Goal: Transaction & Acquisition: Purchase product/service

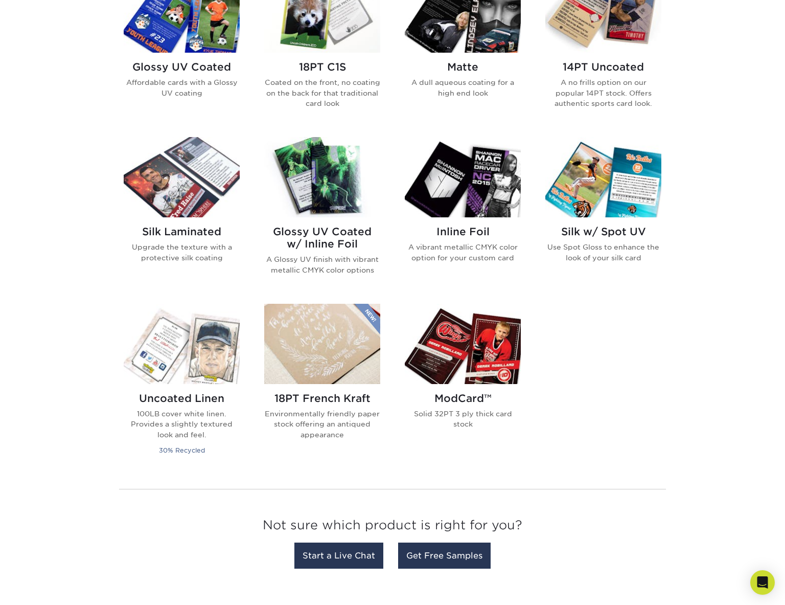
scroll to position [359, 0]
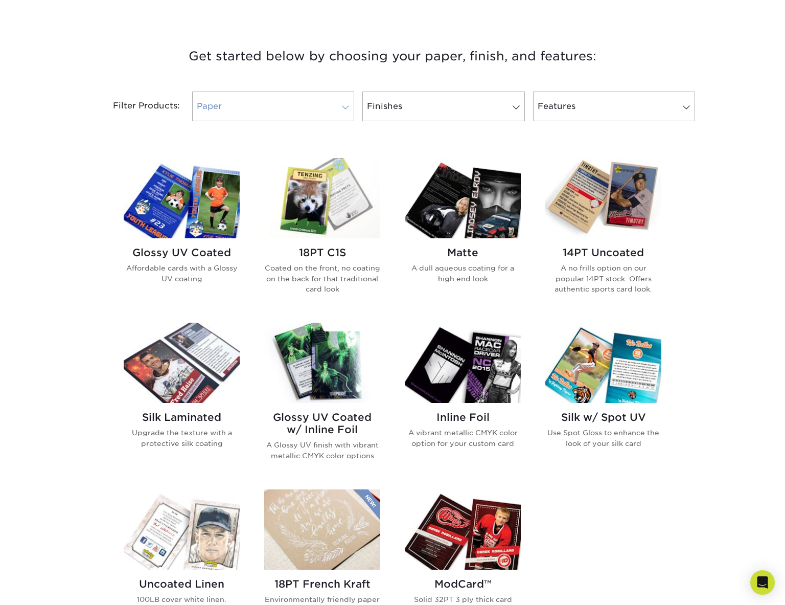
click at [282, 106] on link "Paper" at bounding box center [273, 106] width 162 height 30
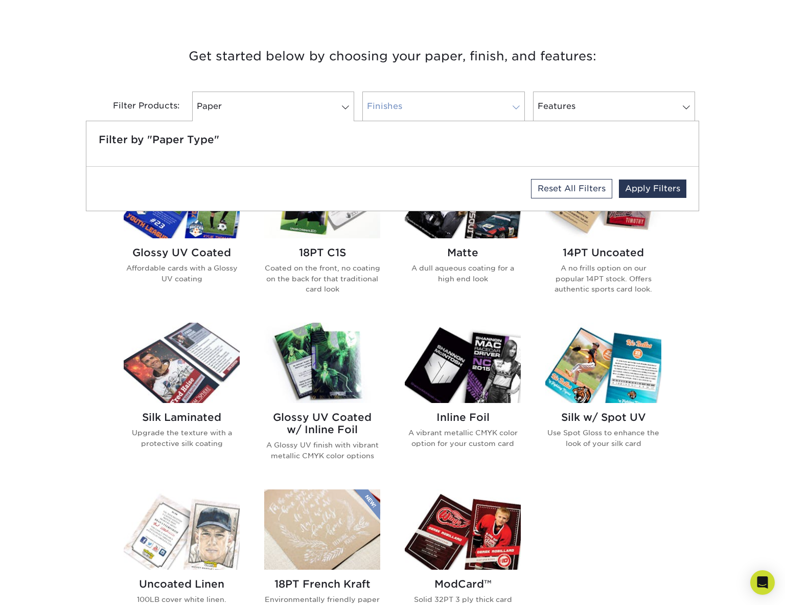
click at [442, 111] on link "Finishes" at bounding box center [443, 106] width 162 height 30
click at [659, 114] on link "Features" at bounding box center [614, 106] width 162 height 30
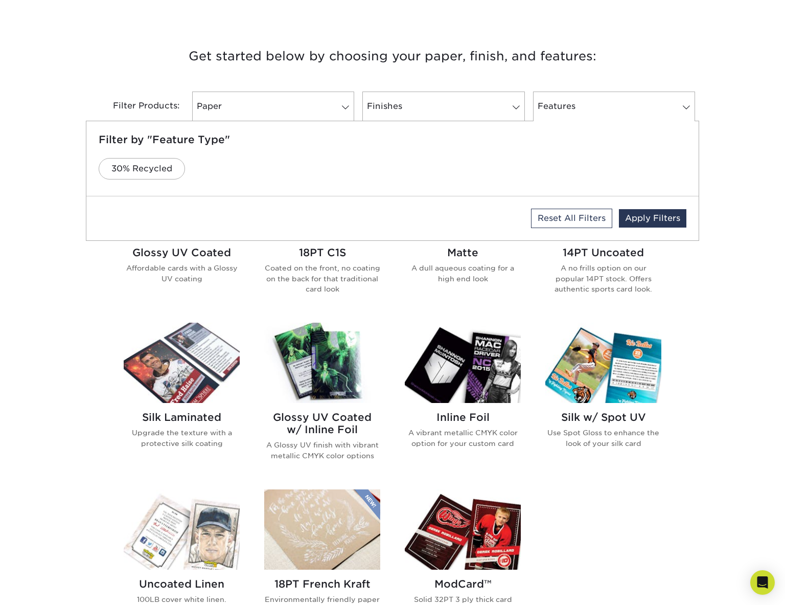
click at [730, 344] on div "Get started below by choosing your paper, finish, and features: Filtered Matche…" at bounding box center [392, 402] width 785 height 762
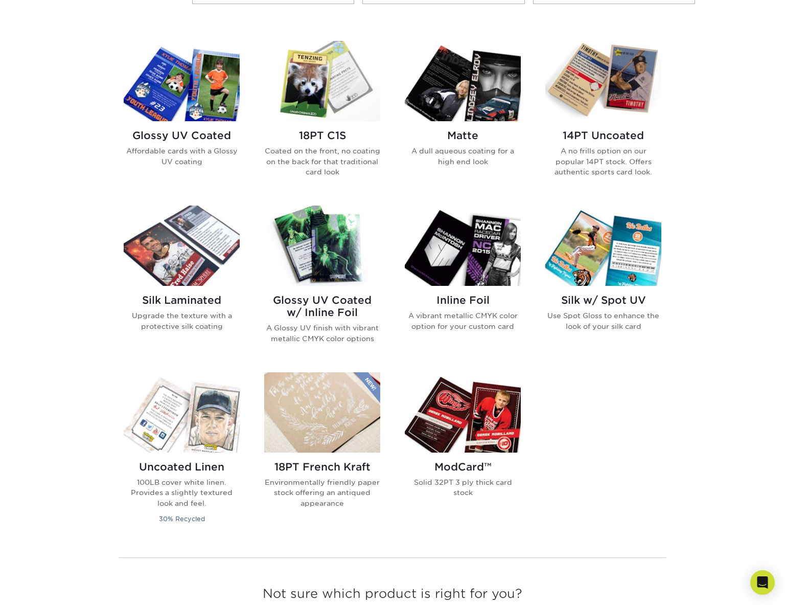
scroll to position [478, 0]
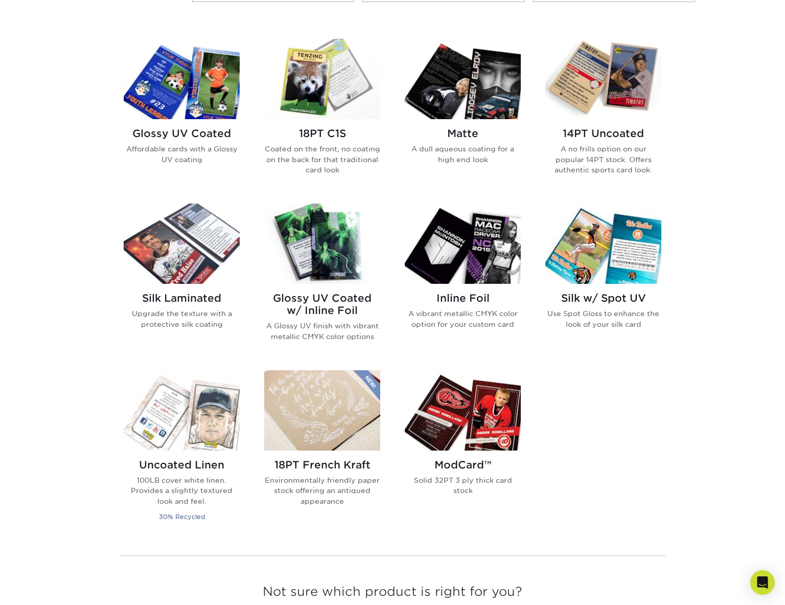
click at [195, 251] on img at bounding box center [182, 243] width 116 height 80
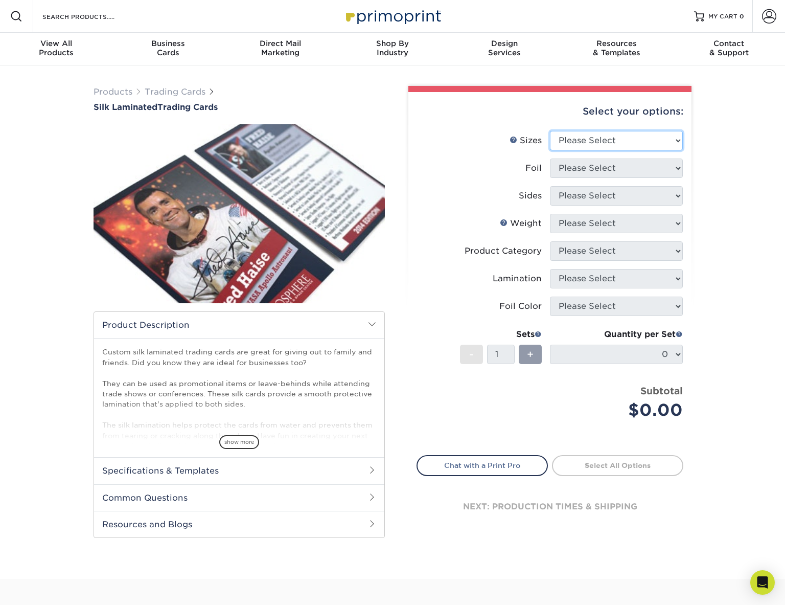
click at [629, 138] on select "Please Select 2.5" x 3.5"" at bounding box center [616, 140] width 133 height 19
select select "2.50x3.50"
click at [550, 131] on select "Please Select 2.5" x 3.5"" at bounding box center [616, 140] width 133 height 19
click at [607, 171] on select "Please Select No Yes" at bounding box center [616, 167] width 133 height 19
select select "0"
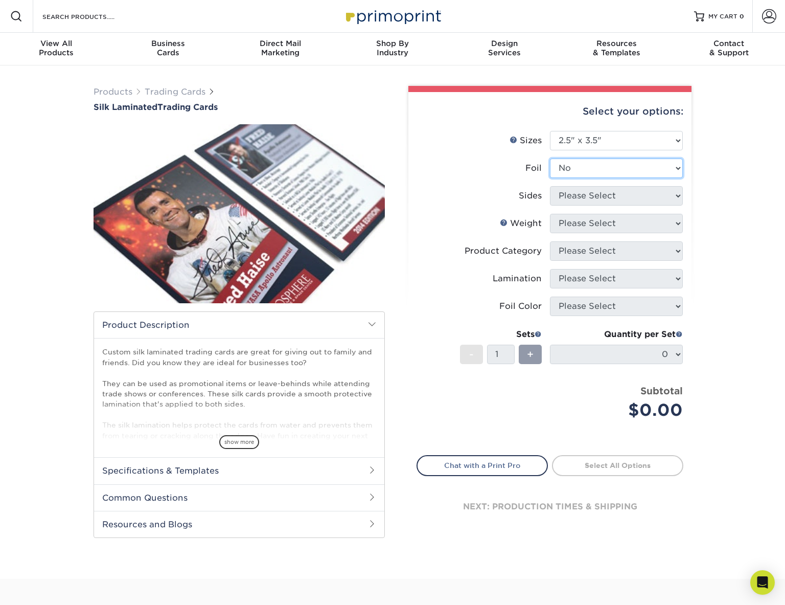
click at [550, 158] on select "Please Select No Yes" at bounding box center [616, 167] width 133 height 19
click at [596, 198] on select "Please Select Print Both Sides Print Front Only" at bounding box center [616, 195] width 133 height 19
select select "13abbda7-1d64-4f25-8bb2-c179b224825d"
click at [550, 186] on select "Please Select Print Both Sides Print Front Only" at bounding box center [616, 195] width 133 height 19
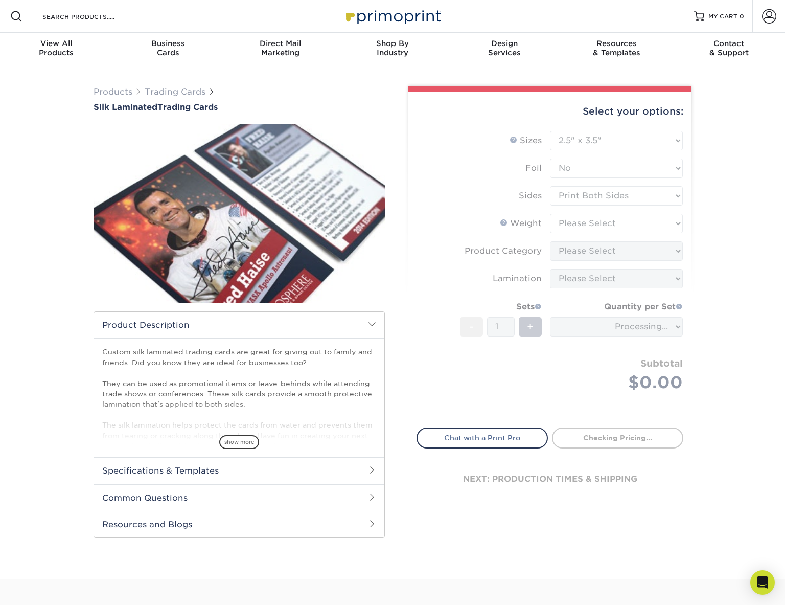
click at [596, 223] on form "Sizes Help Sizes Please Select 2.5" x 3.5" Foil Please Select No Yes -" at bounding box center [549, 273] width 267 height 285
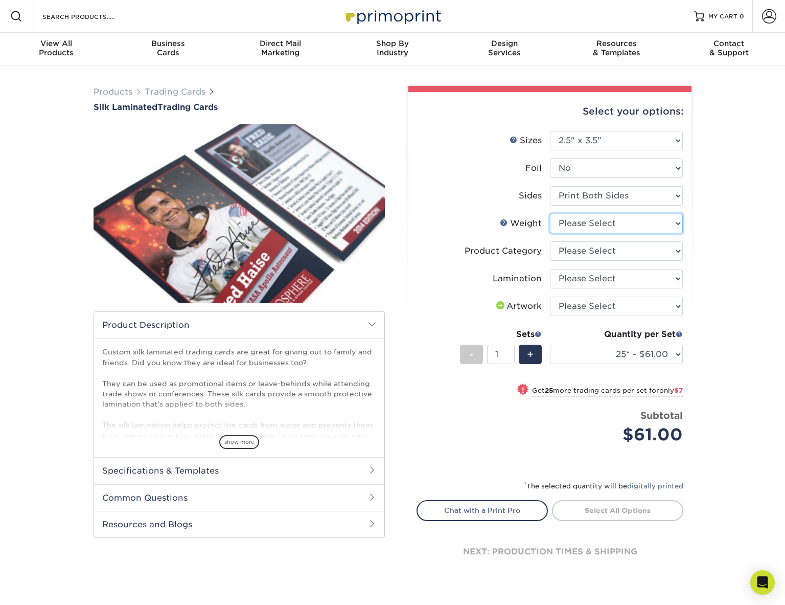
click at [631, 225] on select "Please Select 16PT" at bounding box center [616, 223] width 133 height 19
click at [624, 222] on select "Please Select 16PT" at bounding box center [616, 223] width 133 height 19
select select "16PT"
click at [550, 214] on select "Please Select 16PT" at bounding box center [616, 223] width 133 height 19
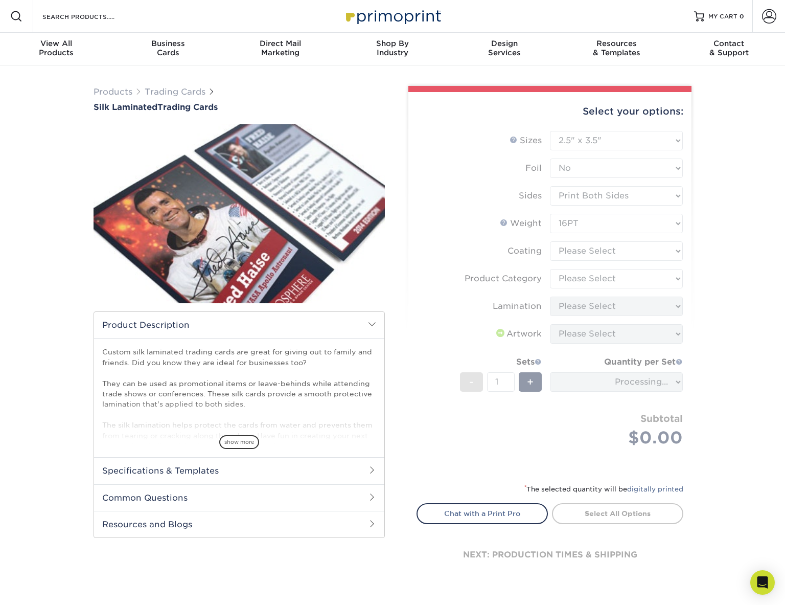
click at [617, 250] on form "Sizes Help Sizes Please Select 2.5" x 3.5" Foil Please Select No Yes -" at bounding box center [549, 301] width 267 height 340
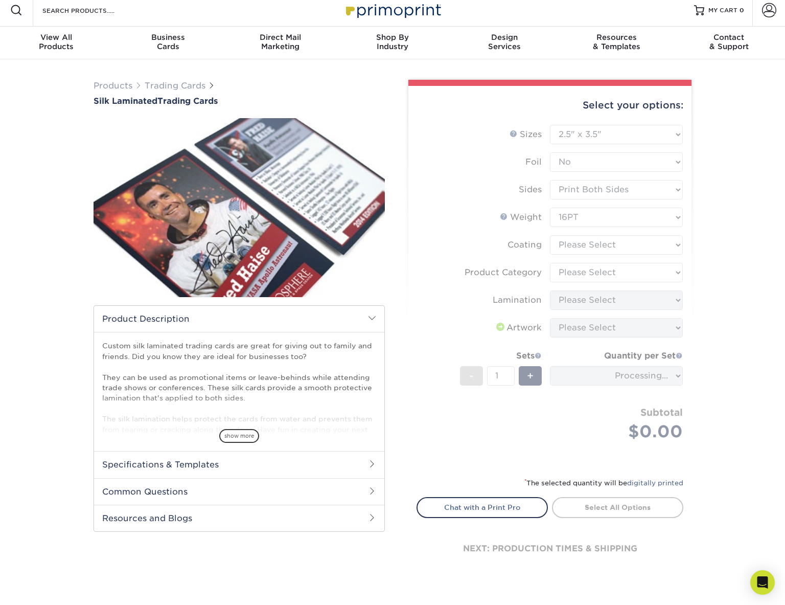
scroll to position [7, 0]
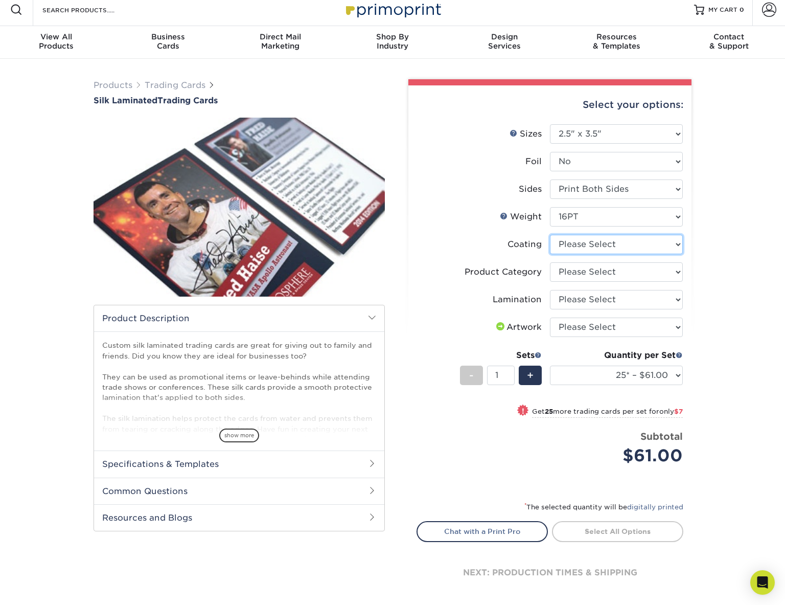
click at [644, 239] on select at bounding box center [616, 244] width 133 height 19
select select "3e7618de-abca-4bda-9f97-8b9129e913d8"
click at [550, 235] on select at bounding box center [616, 244] width 133 height 19
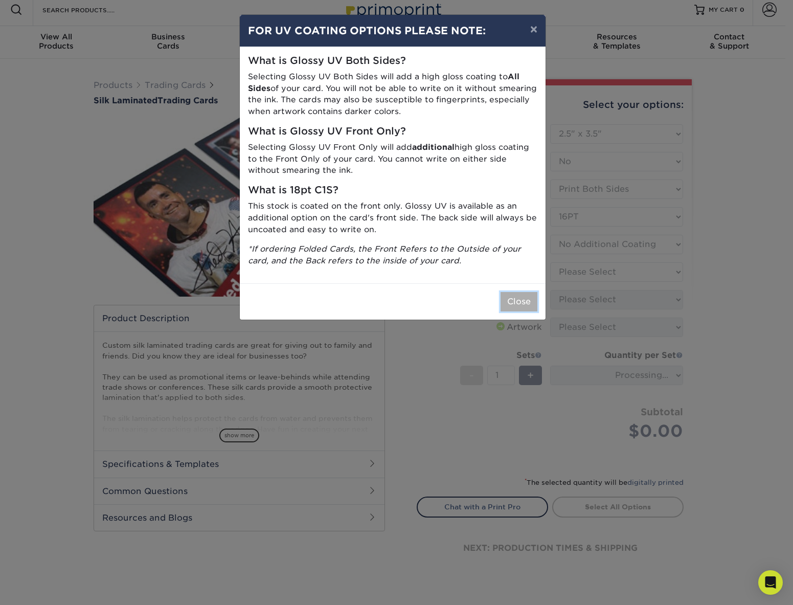
click at [515, 300] on button "Close" at bounding box center [518, 301] width 37 height 19
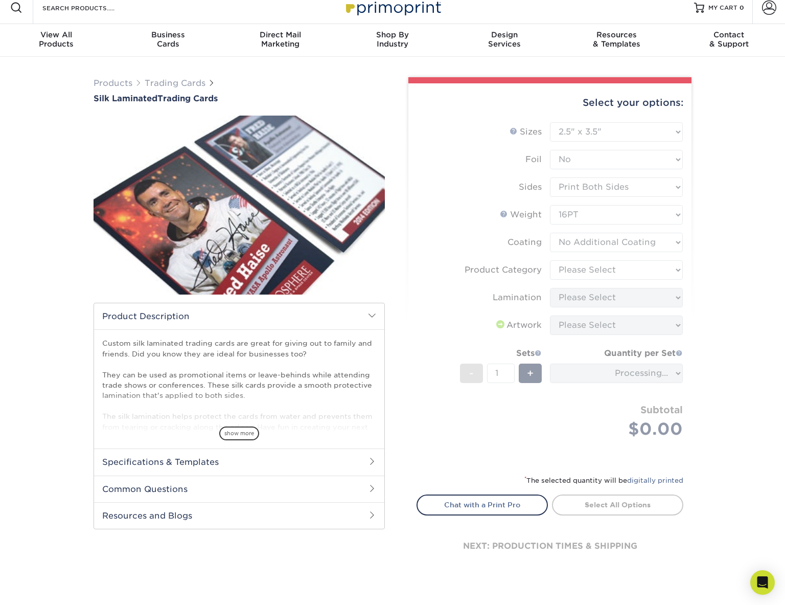
scroll to position [11, 0]
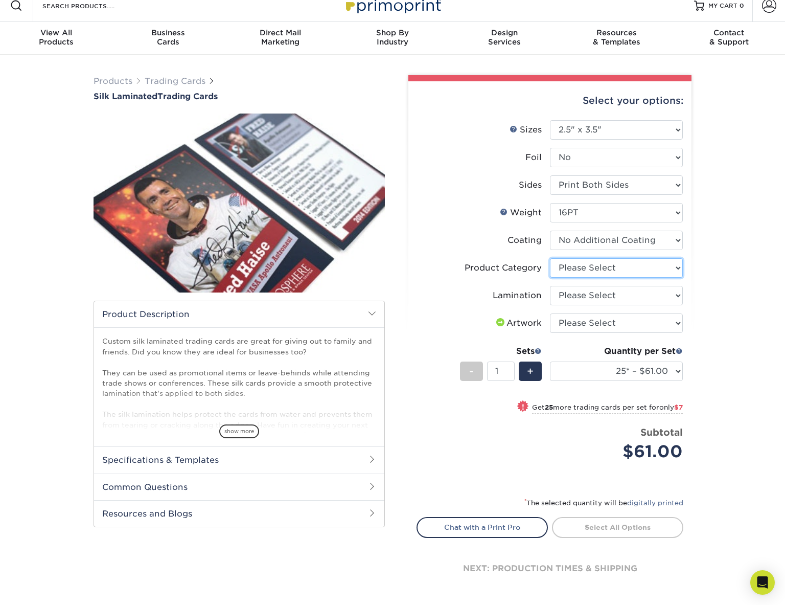
click at [615, 270] on select "Please Select Trading Cards" at bounding box center [616, 267] width 133 height 19
select select "c2f9bce9-36c2-409d-b101-c29d9d031e18"
click at [550, 258] on select "Please Select Trading Cards" at bounding box center [616, 267] width 133 height 19
click at [615, 295] on select "Please Select Silk" at bounding box center [616, 295] width 133 height 19
select select "ccacb42f-45f7-42d3-bbd3-7c8421cf37f0"
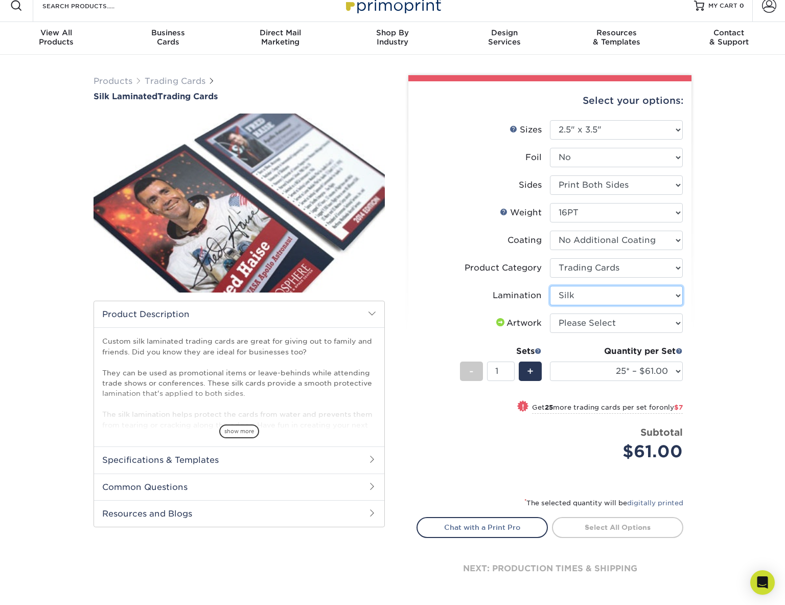
click at [550, 286] on select "Please Select Silk" at bounding box center [616, 295] width 133 height 19
click at [718, 300] on div "Products Trading Cards Silk Laminated Trading Cards show more Templates" at bounding box center [392, 345] width 785 height 581
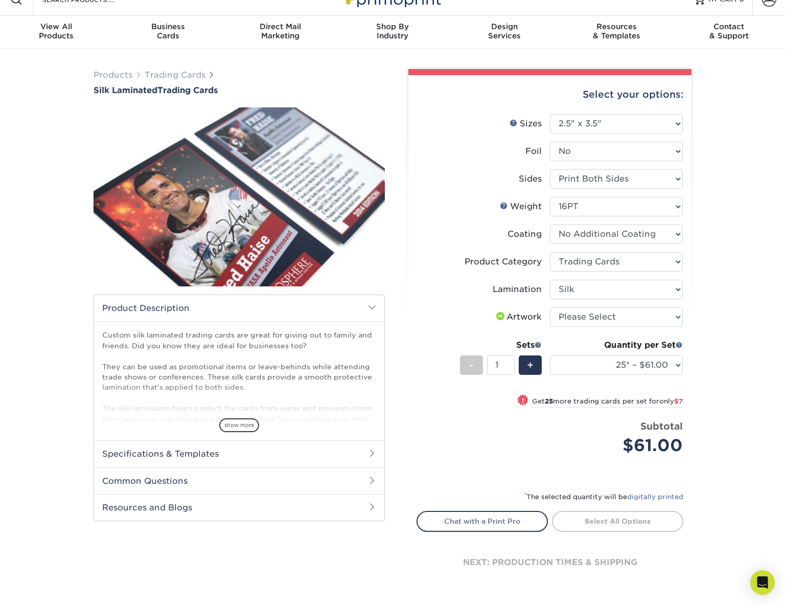
scroll to position [17, 0]
click at [595, 320] on select "Please Select I will upload files I need a design - $100" at bounding box center [616, 316] width 133 height 19
select select "upload"
click at [550, 307] on select "Please Select I will upload files I need a design - $100" at bounding box center [616, 316] width 133 height 19
click at [757, 317] on div "Products Trading Cards Silk Laminated Trading Cards show more Templates" at bounding box center [392, 338] width 785 height 581
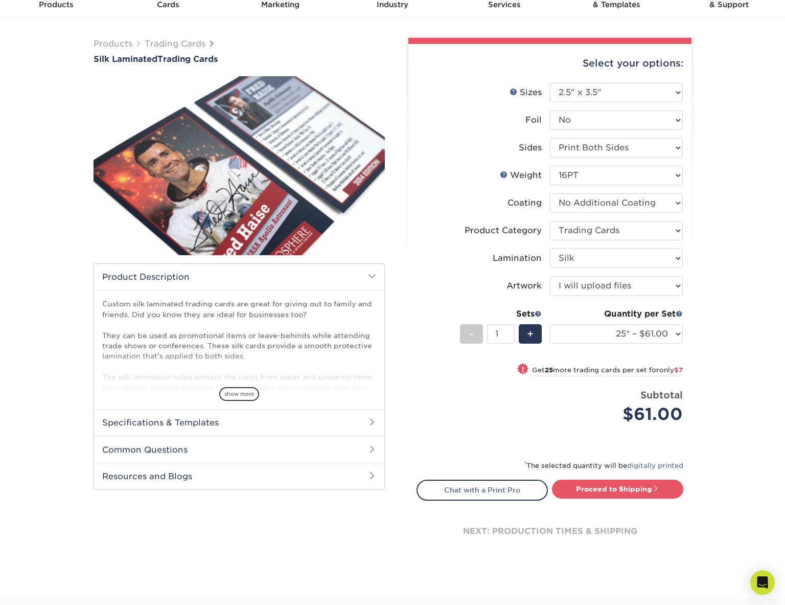
scroll to position [57, 0]
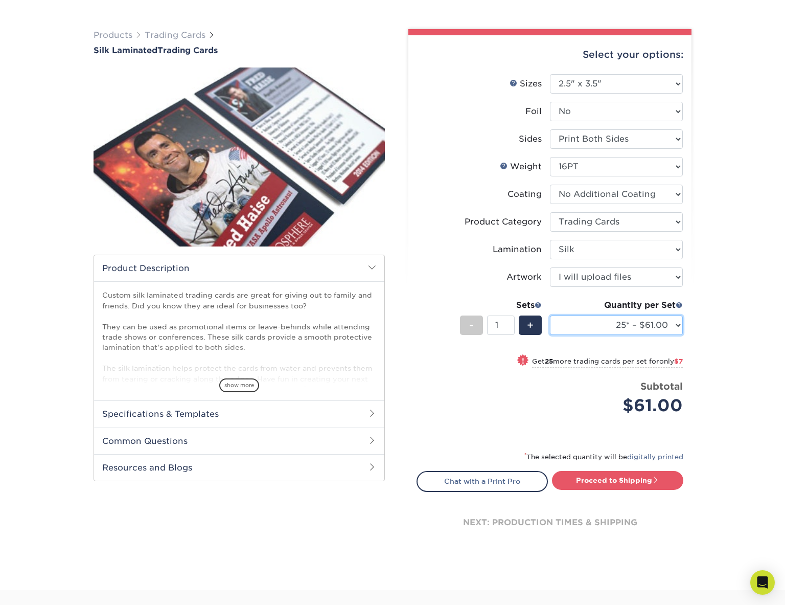
click at [611, 330] on select "25* – $61.00 50* – $68.00 75* – $74.00 100* – $81.00 250* – $88.00 500 – $98.00…" at bounding box center [616, 324] width 133 height 19
click at [243, 390] on span "show more" at bounding box center [239, 385] width 40 height 14
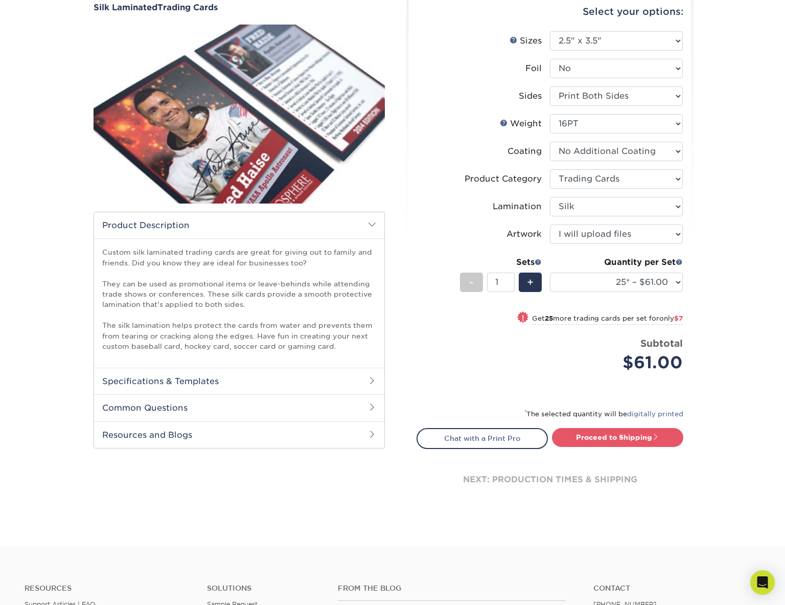
scroll to position [102, 0]
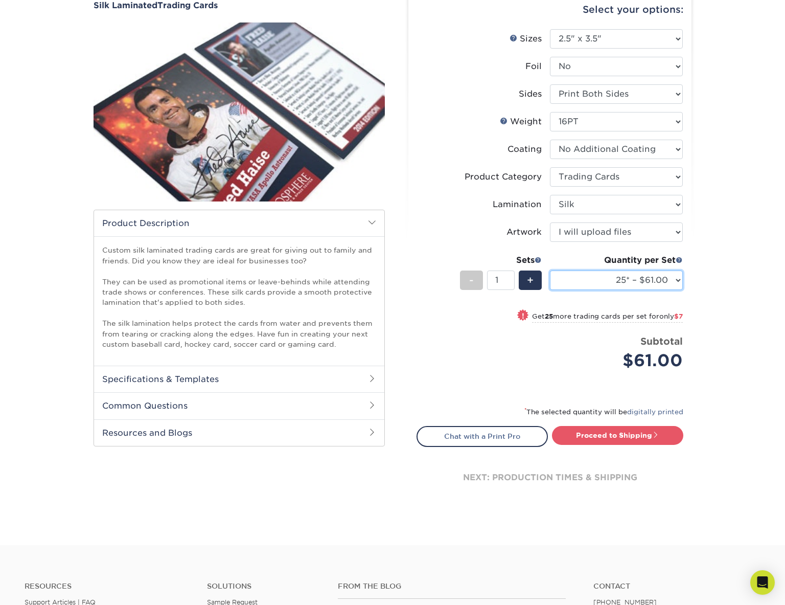
click at [604, 282] on select "25* – $61.00 50* – $68.00 75* – $74.00 100* – $81.00 250* – $88.00 500 – $98.00…" at bounding box center [616, 279] width 133 height 19
click at [550, 270] on select "25* – $61.00 50* – $68.00 75* – $74.00 100* – $81.00 250* – $88.00 500 – $98.00…" at bounding box center [616, 279] width 133 height 19
click at [668, 282] on select "25* – $61.00 50* – $68.00 75* – $74.00 100* – $81.00 250* – $88.00 500 – $98.00…" at bounding box center [616, 279] width 133 height 19
click at [550, 270] on select "25* – $61.00 50* – $68.00 75* – $74.00 100* – $81.00 250* – $88.00 500 – $98.00…" at bounding box center [616, 279] width 133 height 19
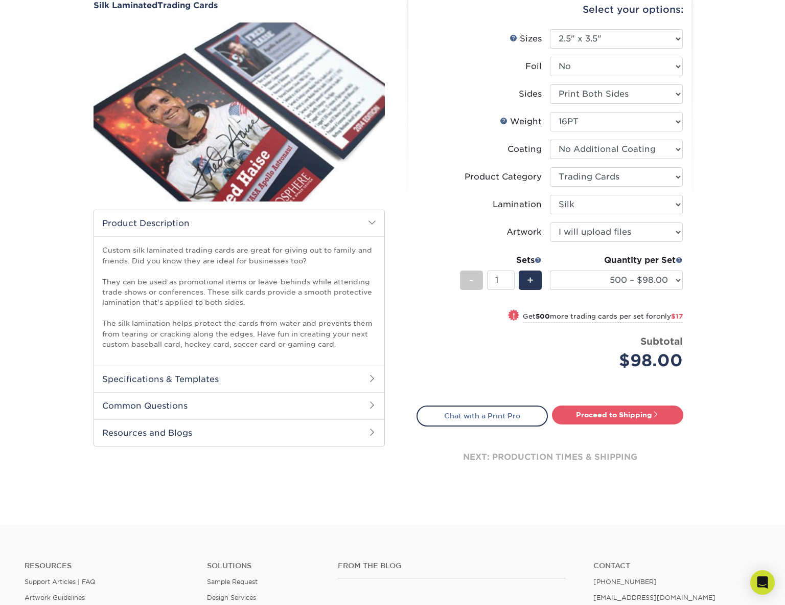
click at [752, 318] on div "Products Trading Cards Silk Laminated Trading Cards show more Templates" at bounding box center [392, 244] width 785 height 561
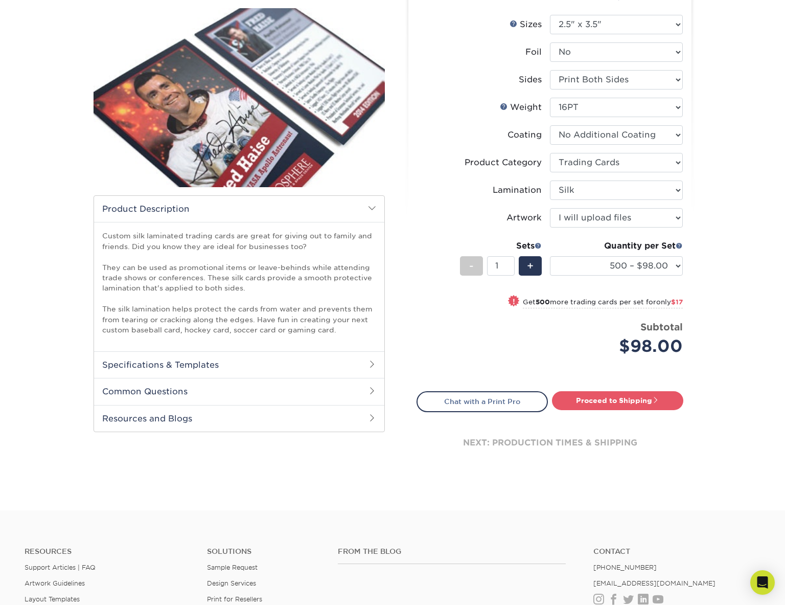
scroll to position [118, 0]
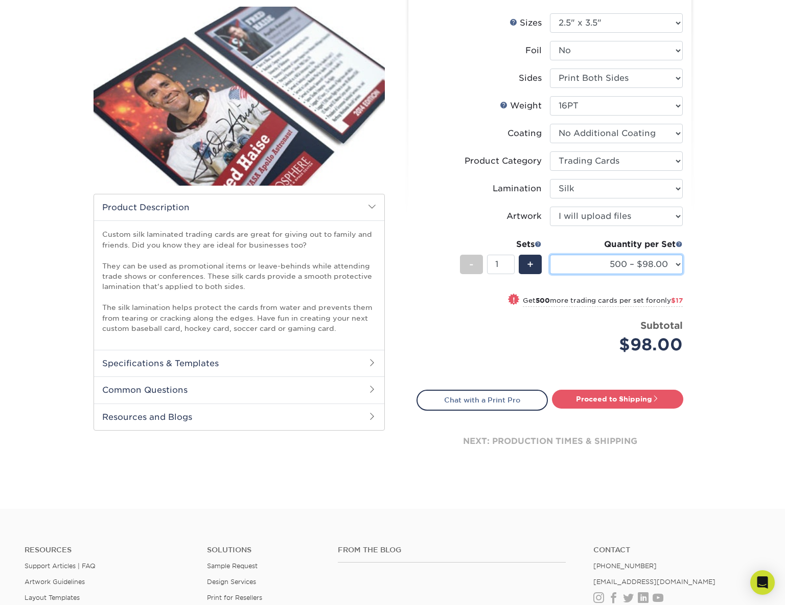
click at [632, 260] on select "25* – $61.00 50* – $68.00 75* – $74.00 100* – $81.00 250* – $88.00 500 – $98.00…" at bounding box center [616, 263] width 133 height 19
select select "100* – $81.00"
click at [550, 254] on select "25* – $61.00 50* – $68.00 75* – $74.00 100* – $81.00 250* – $88.00 500 – $98.00…" at bounding box center [616, 263] width 133 height 19
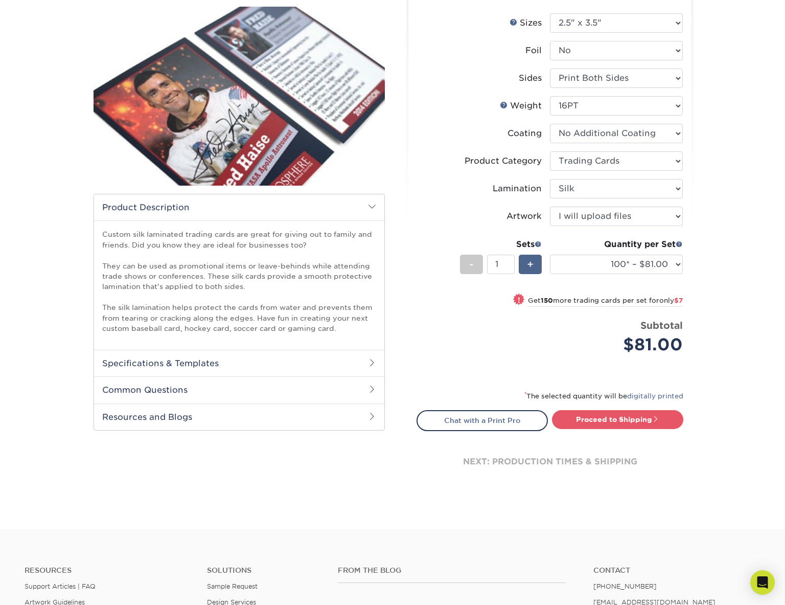
click at [529, 259] on span "+" at bounding box center [530, 264] width 7 height 15
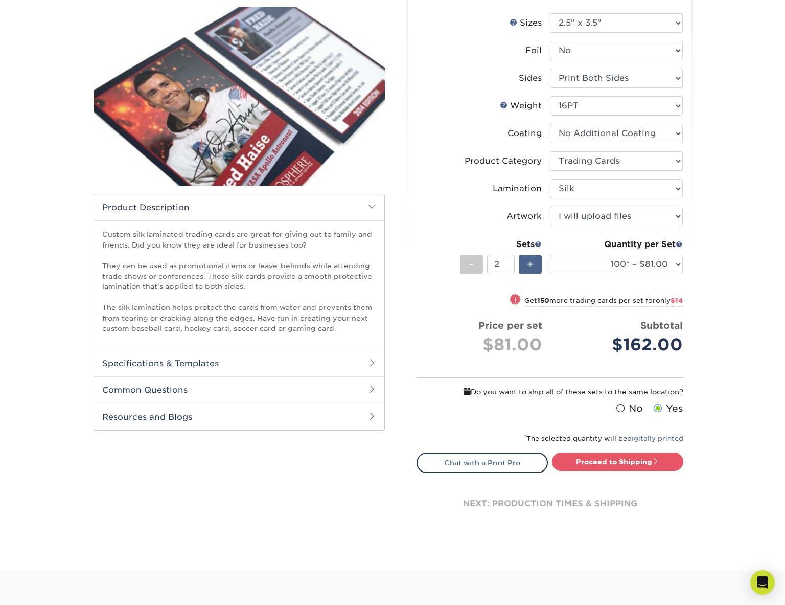
click at [529, 259] on span "+" at bounding box center [530, 264] width 7 height 15
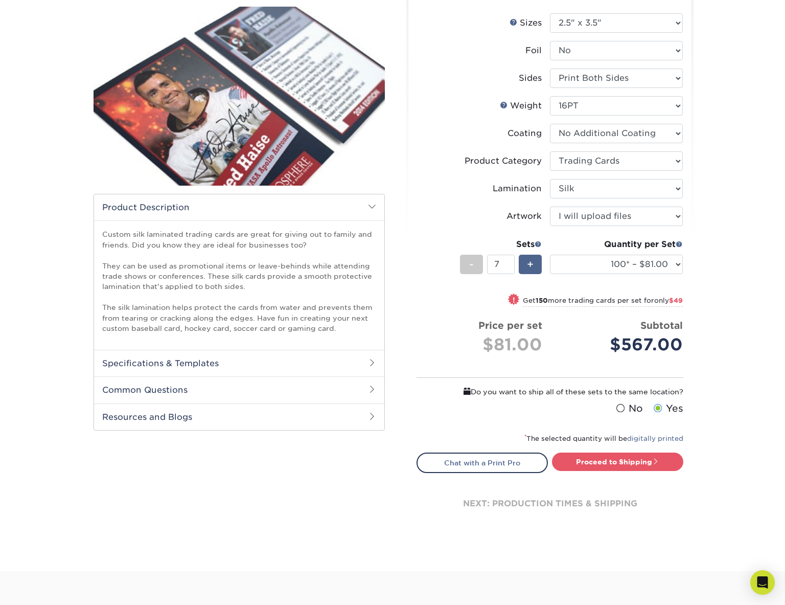
click at [529, 259] on span "+" at bounding box center [530, 264] width 7 height 15
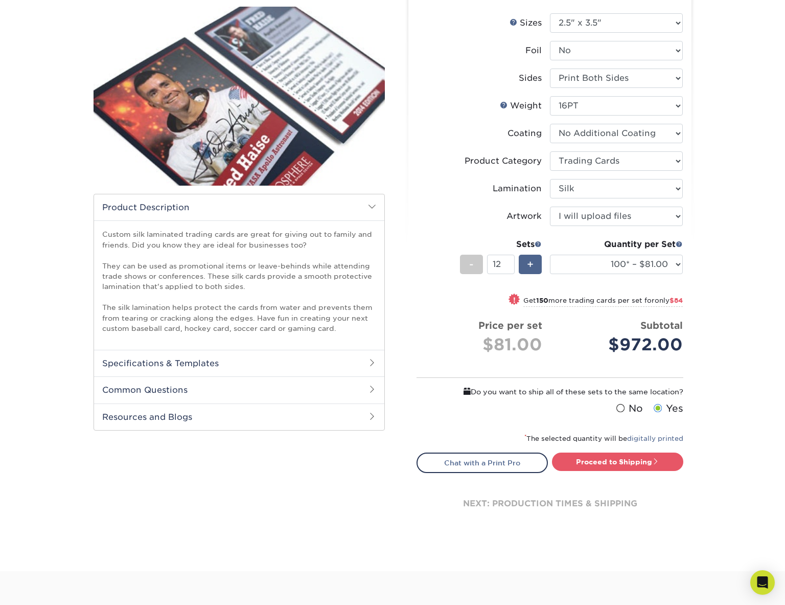
click at [529, 259] on span "+" at bounding box center [530, 264] width 7 height 15
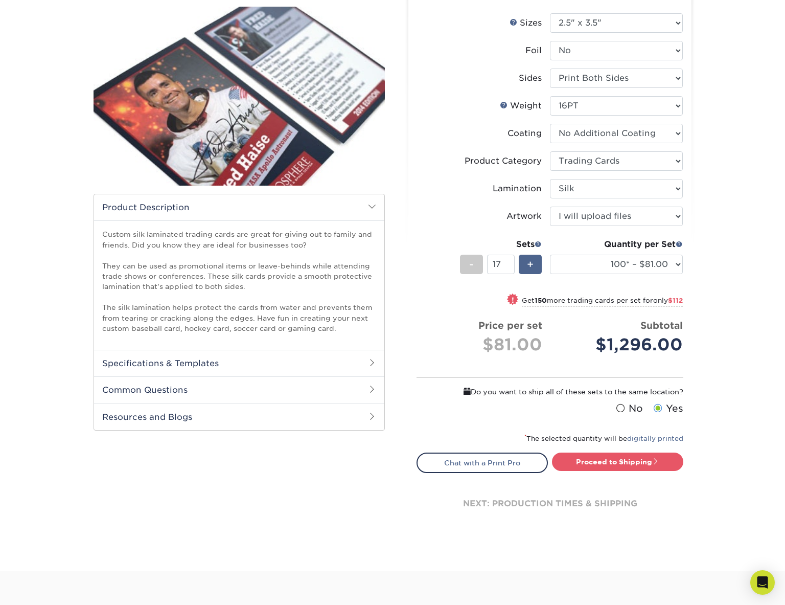
click at [529, 259] on span "+" at bounding box center [530, 264] width 7 height 15
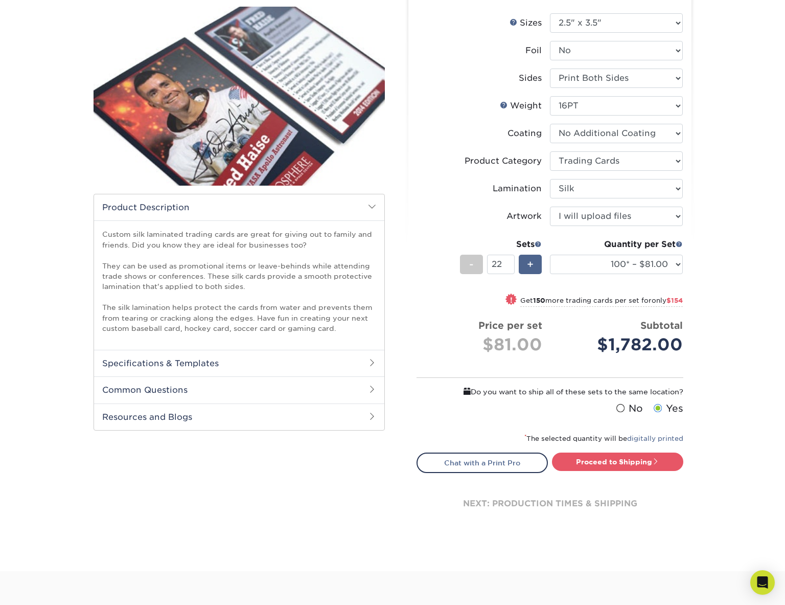
click at [529, 259] on span "+" at bounding box center [530, 264] width 7 height 15
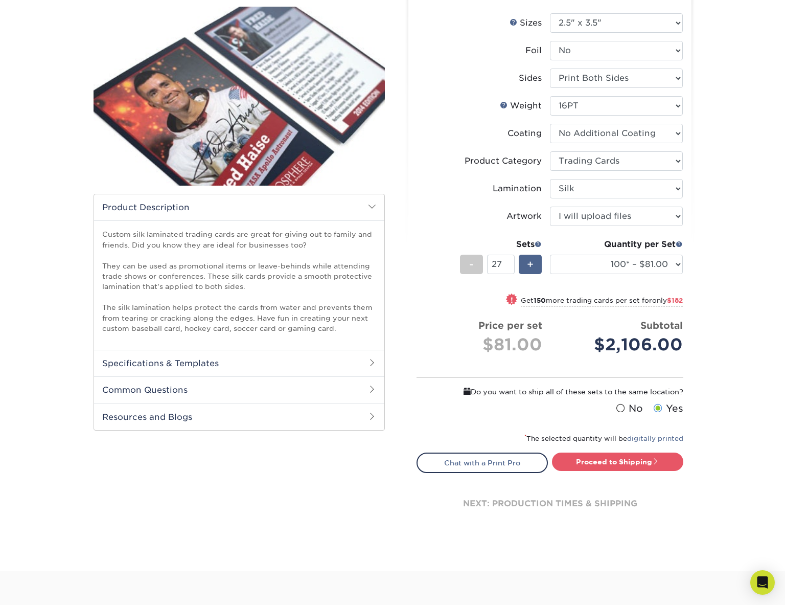
click at [529, 259] on span "+" at bounding box center [530, 264] width 7 height 15
click at [473, 265] on span "-" at bounding box center [471, 264] width 5 height 15
type input "27"
